Goal: Information Seeking & Learning: Learn about a topic

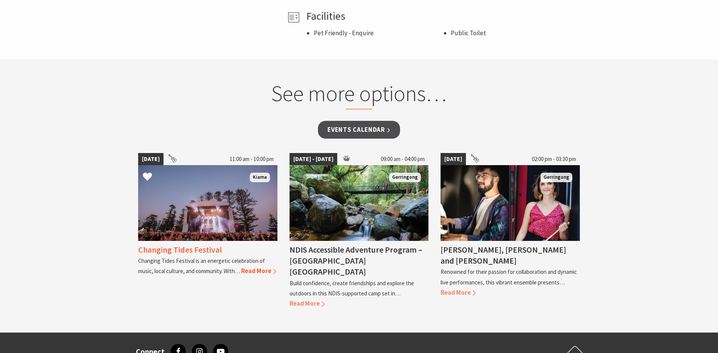
scroll to position [605, 0]
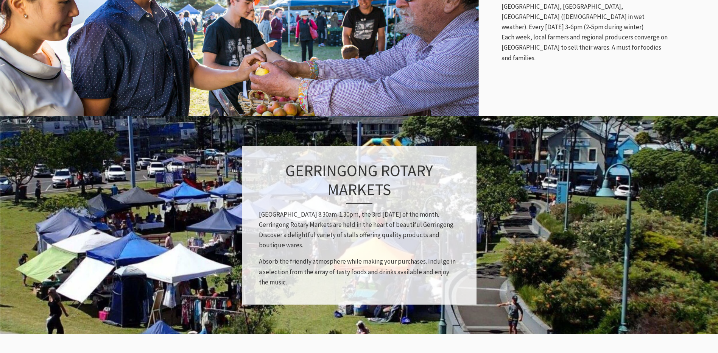
scroll to position [492, 0]
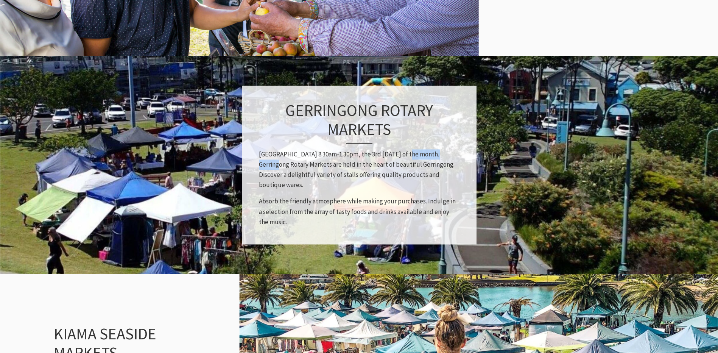
drag, startPoint x: 450, startPoint y: 155, endPoint x: 401, endPoint y: 151, distance: 49.0
click at [401, 151] on p "Fern Street, Gerringong 8.30am-1.30pm, the 3rd Saturday of the month. Gerringon…" at bounding box center [359, 169] width 201 height 41
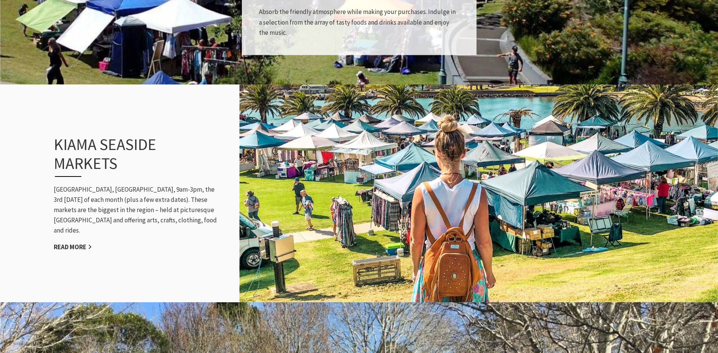
scroll to position [246, 727]
click at [142, 226] on p "Black Beach, Kiama, 9am-3pm, the 3rd Sunday of each month (plus a few extra dat…" at bounding box center [137, 209] width 166 height 51
click at [72, 244] on link "Read More" at bounding box center [73, 247] width 38 height 9
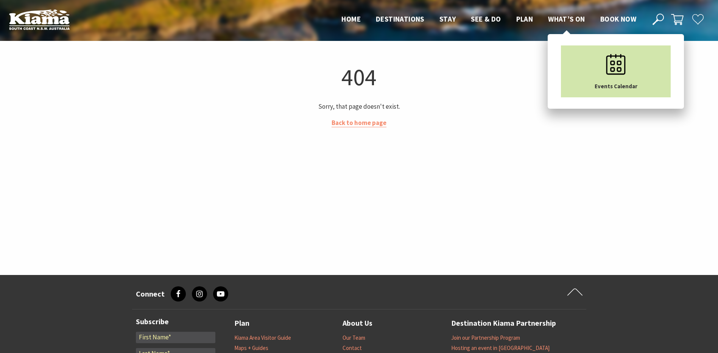
click at [618, 69] on use "Main Menu" at bounding box center [615, 64] width 19 height 20
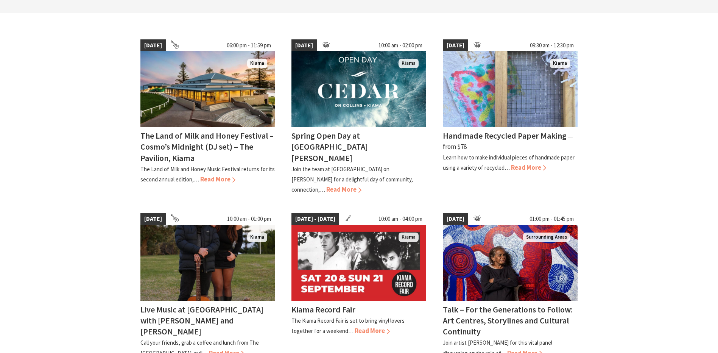
scroll to position [227, 0]
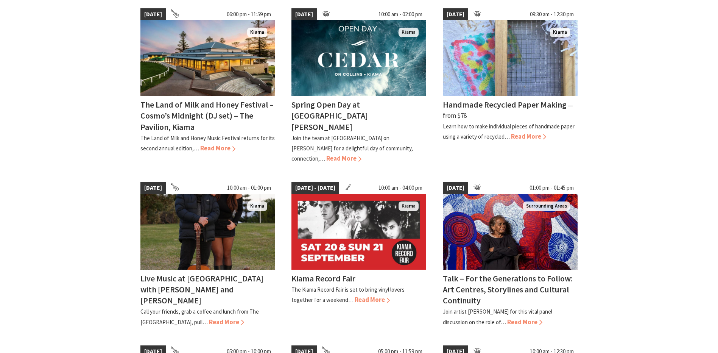
click at [40, 184] on section "19 Sep 25 06:00 pm - 11:59 pm Kiama The Land of Milk and Honey Festival – Cosmo…" at bounding box center [359, 336] width 718 height 708
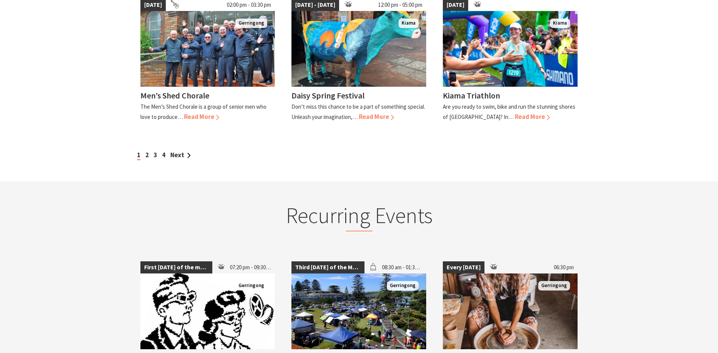
scroll to position [795, 0]
